Goal: Task Accomplishment & Management: Complete application form

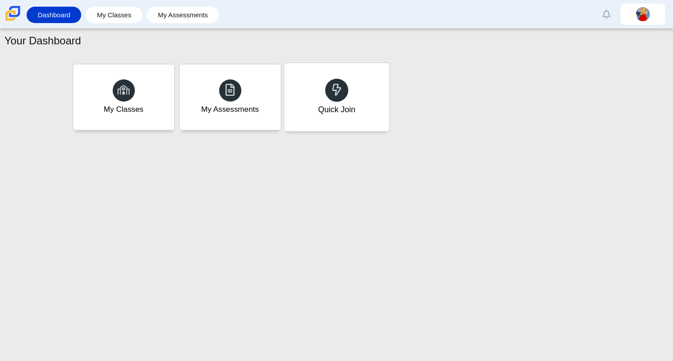
click at [314, 87] on div "Quick Join" at bounding box center [336, 97] width 105 height 68
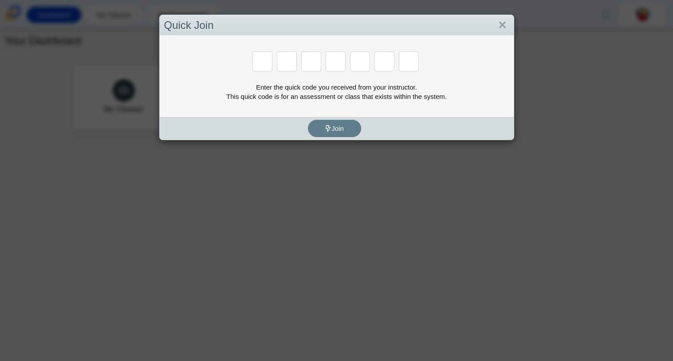
click at [302, 89] on div "Enter the quick code you received from your instructor. This quick code is for …" at bounding box center [336, 91] width 345 height 19
click at [300, 93] on div "Enter the quick code you received from your instructor. This quick code is for …" at bounding box center [336, 91] width 345 height 19
click at [260, 64] on input "Enter Access Code Digit 1" at bounding box center [262, 61] width 20 height 20
type input "f"
type input "8"
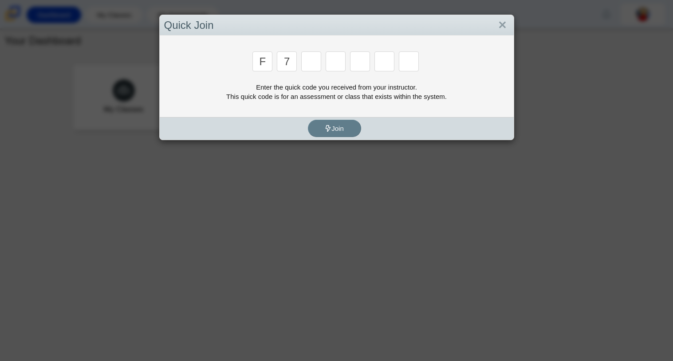
type input "7"
type input "m"
type input "c"
type input "h"
type input "w"
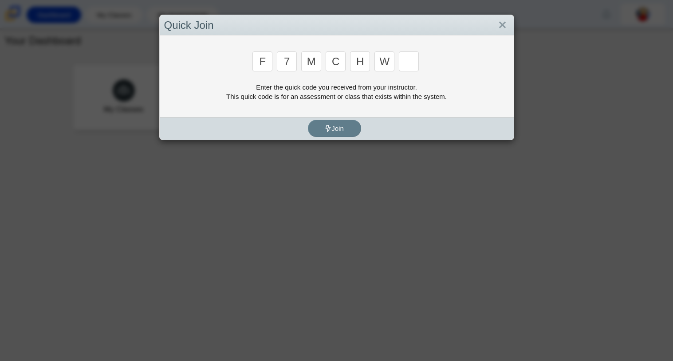
type input "k"
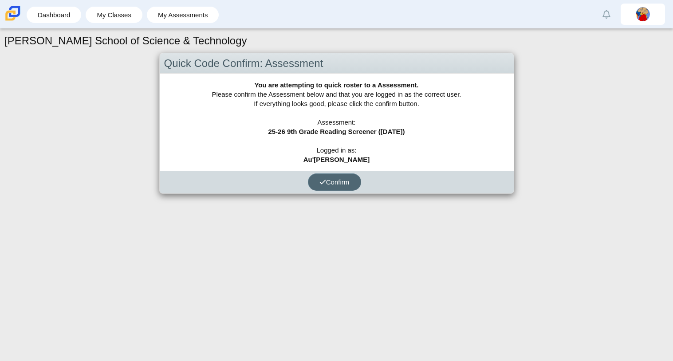
click at [326, 178] on span "Confirm" at bounding box center [334, 182] width 30 height 8
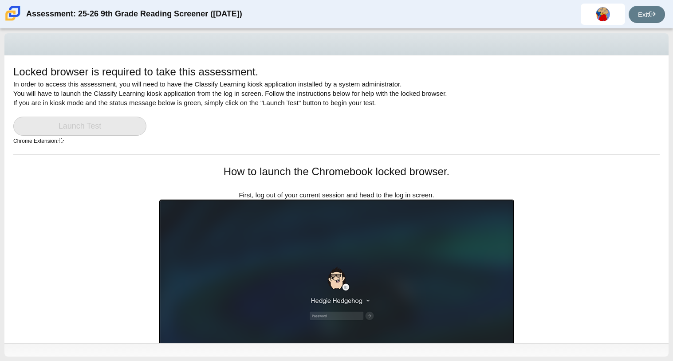
click at [111, 122] on link "Launch Test" at bounding box center [79, 126] width 133 height 19
